Goal: Information Seeking & Learning: Learn about a topic

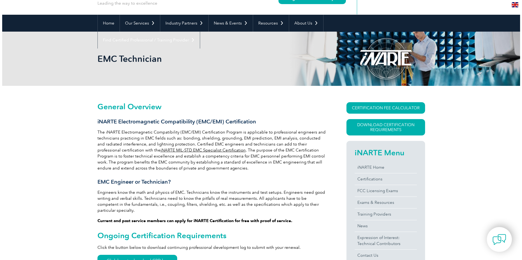
scroll to position [27, 0]
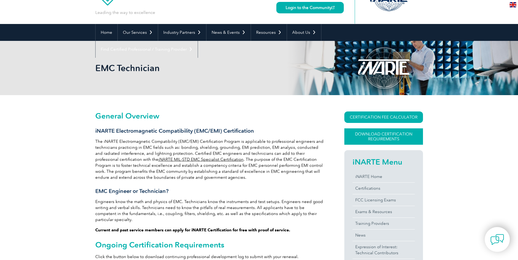
click at [384, 134] on link "Download Certification Requirements" at bounding box center [383, 137] width 79 height 16
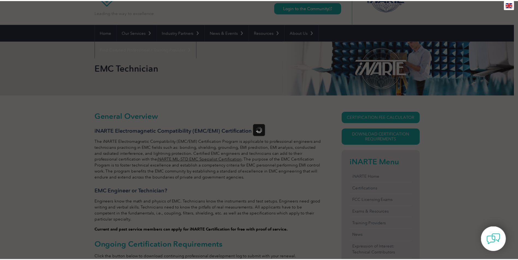
scroll to position [0, 0]
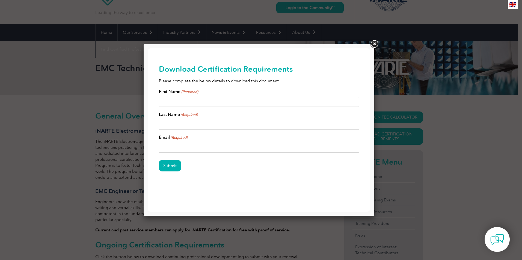
click at [376, 47] on link at bounding box center [374, 44] width 10 height 10
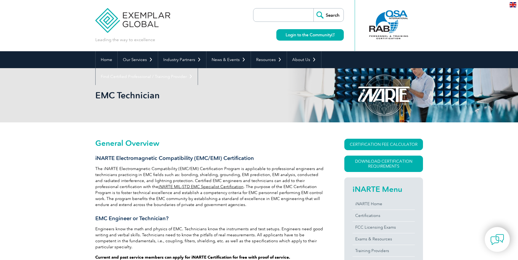
click at [516, 3] on img at bounding box center [512, 4] width 7 height 5
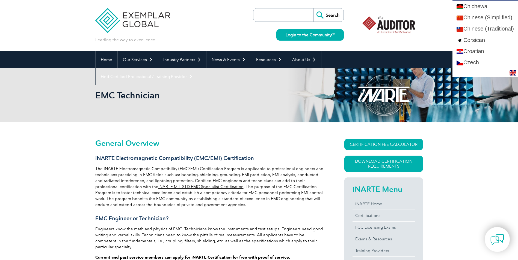
scroll to position [136, 0]
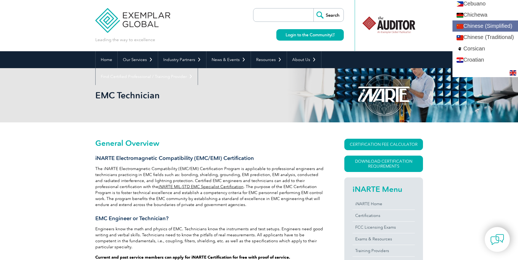
click at [499, 27] on link "Chinese (Simplified)" at bounding box center [485, 25] width 66 height 11
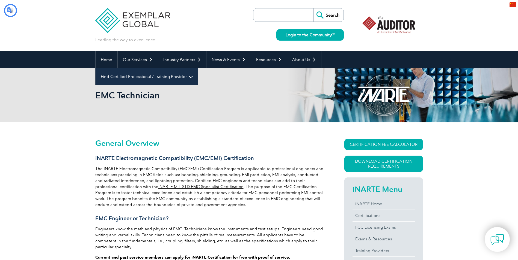
scroll to position [0, 0]
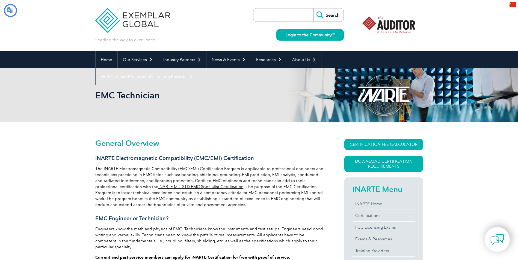
type input "搜索"
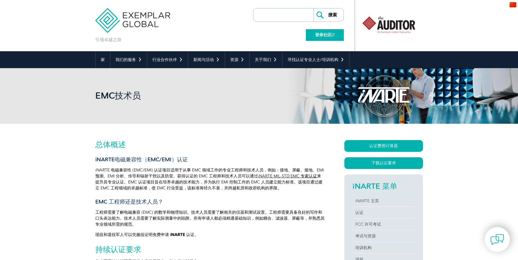
click at [330, 36] on font "登录社区" at bounding box center [323, 34] width 16 height 5
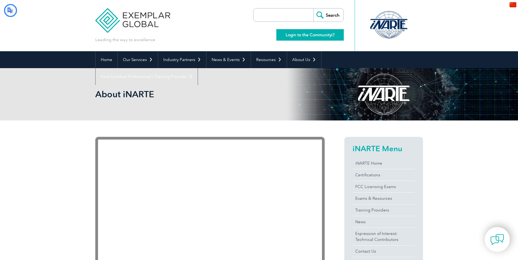
type input "搜索"
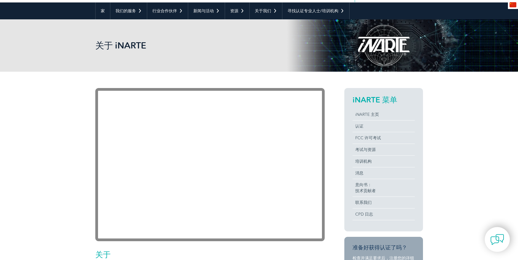
scroll to position [55, 0]
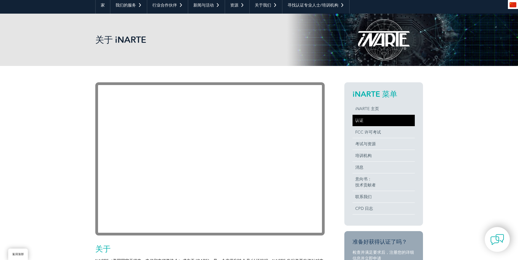
click at [355, 120] on font "认证" at bounding box center [359, 120] width 8 height 5
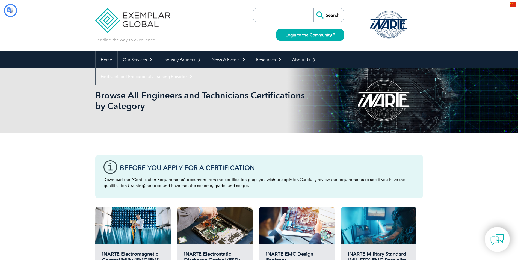
type input "搜索"
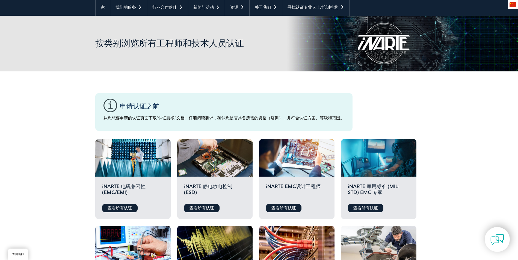
scroll to position [55, 0]
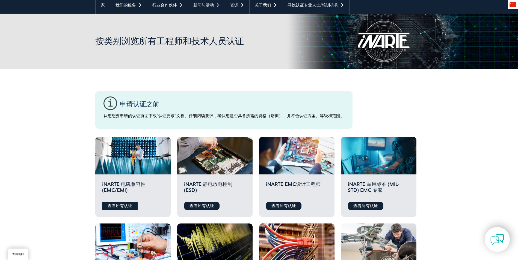
drag, startPoint x: 112, startPoint y: 207, endPoint x: 176, endPoint y: 177, distance: 70.6
click at [112, 207] on font "查看所有认证" at bounding box center [120, 206] width 25 height 5
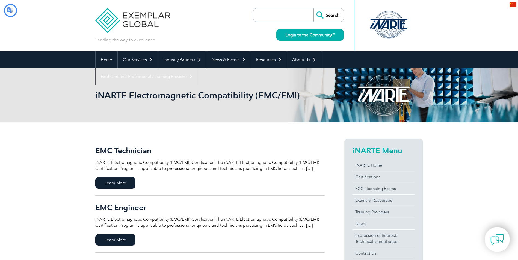
type input "搜索"
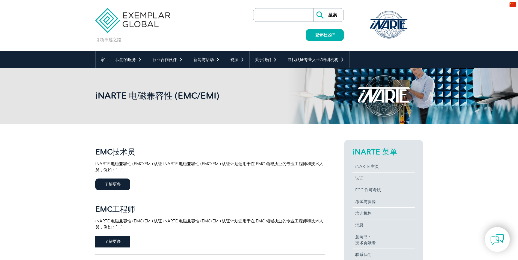
click at [124, 242] on span "了解更多" at bounding box center [112, 242] width 35 height 12
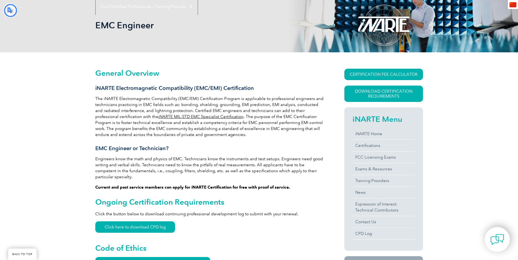
scroll to position [76, 0]
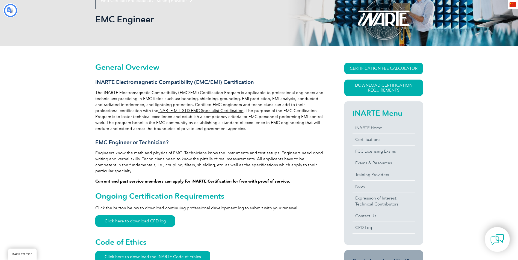
type input "搜索"
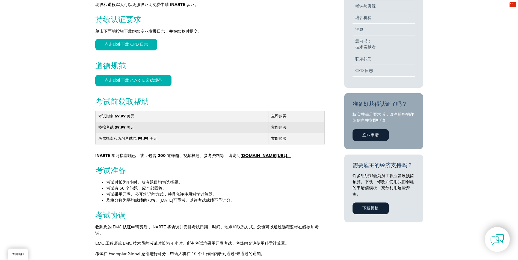
scroll to position [240, 0]
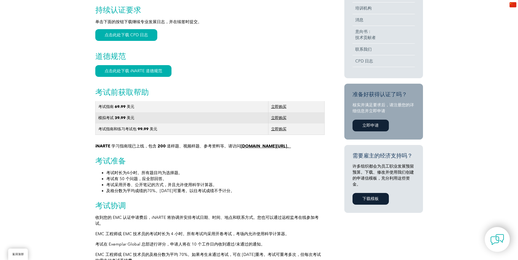
click at [255, 149] on font "www.learnemc.com/inarte。" at bounding box center [265, 146] width 50 height 5
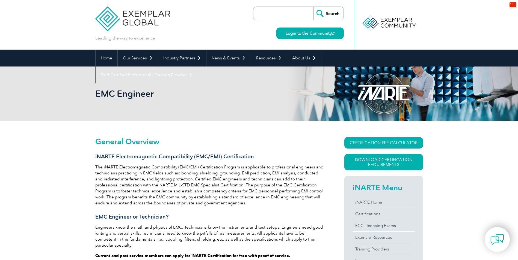
scroll to position [0, 0]
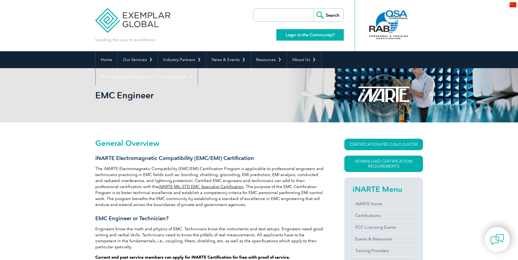
click at [327, 37] on link "Login to the Community" at bounding box center [309, 34] width 67 height 11
click at [316, 32] on link "Login to the Community" at bounding box center [309, 34] width 67 height 11
